Goal: Find specific page/section: Find specific page/section

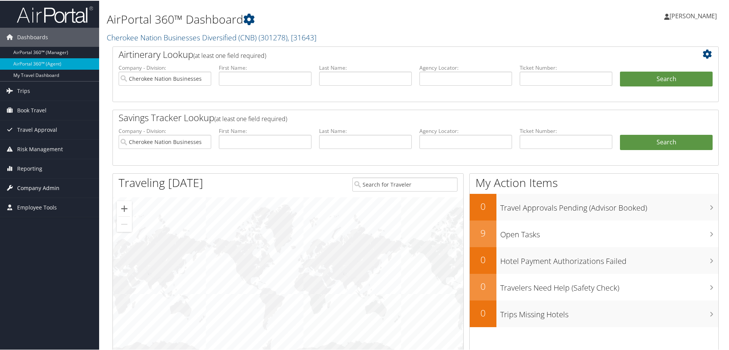
click at [20, 186] on span "Company Admin" at bounding box center [38, 187] width 42 height 19
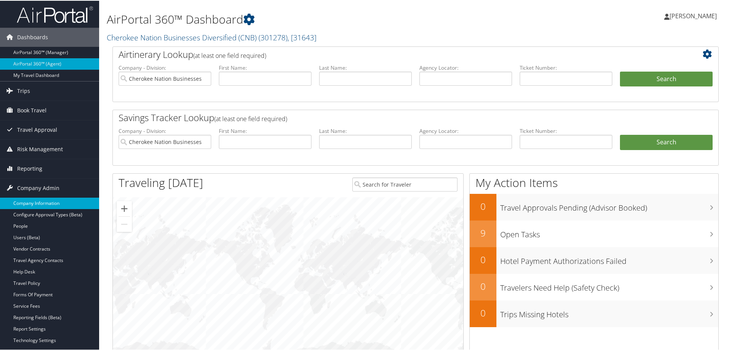
click at [30, 200] on link "Company Information" at bounding box center [49, 202] width 99 height 11
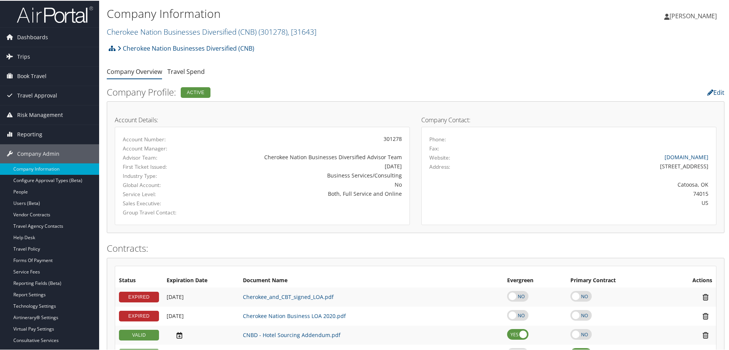
click at [322, 32] on h2 "Cherokee Nation Businesses Diversified (CNB) ( 301278 ) , [ 31643 ]" at bounding box center [313, 30] width 412 height 13
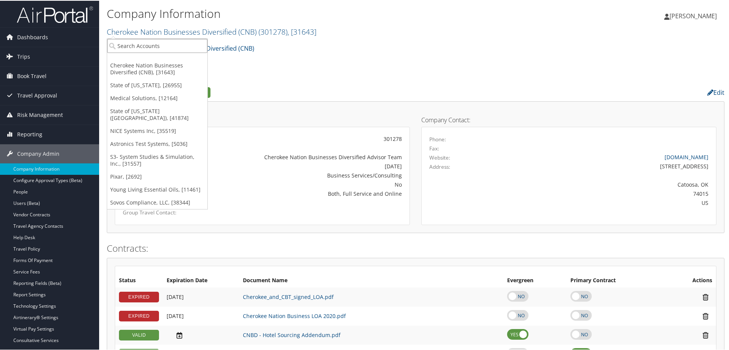
click at [188, 44] on input "search" at bounding box center [157, 45] width 100 height 14
type input "arup"
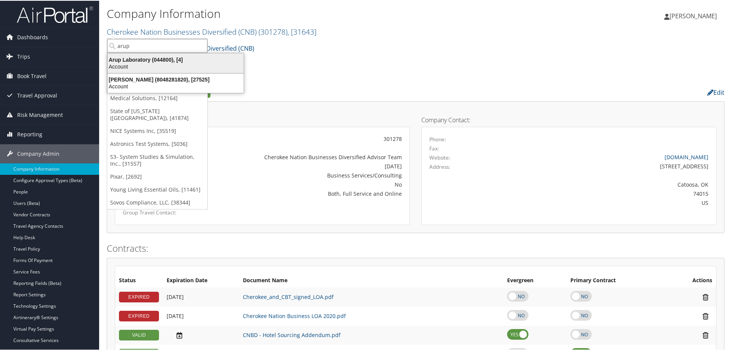
click at [149, 59] on div "Arup Laboratory (044800), [4]" at bounding box center [175, 59] width 145 height 7
